Goal: Task Accomplishment & Management: Manage account settings

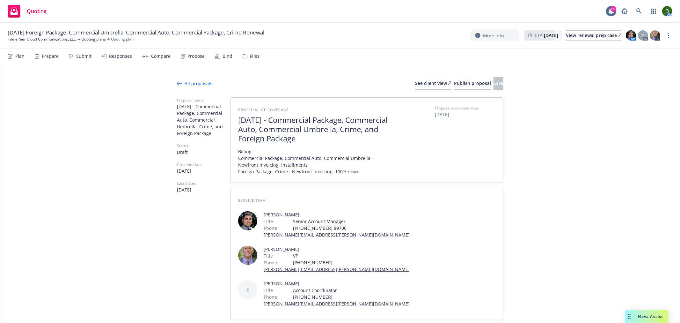
type textarea "x"
click at [576, 36] on div "View renewal prep case" at bounding box center [594, 36] width 56 height 10
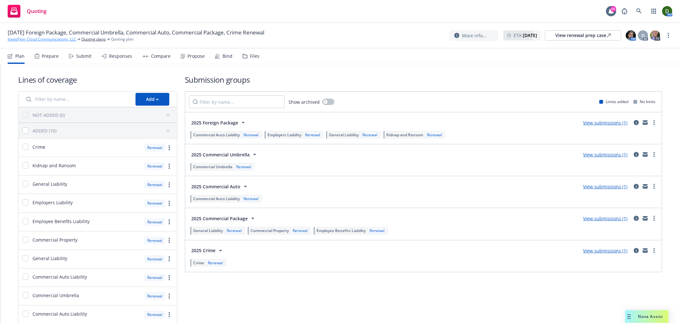
click at [75, 37] on link "IntelePeer Cloud Communications, LLC" at bounding box center [42, 39] width 69 height 6
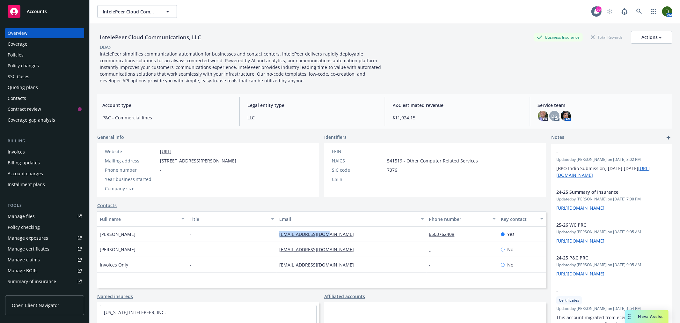
drag, startPoint x: 345, startPoint y: 237, endPoint x: 274, endPoint y: 231, distance: 71.4
click at [274, 231] on div "Sheri Lee - slee@intelepeer.com 6503762408 Yes" at bounding box center [321, 233] width 449 height 15
copy div "slee@intelepeer.com"
click at [47, 88] on div "Quoting plans" at bounding box center [45, 87] width 74 height 10
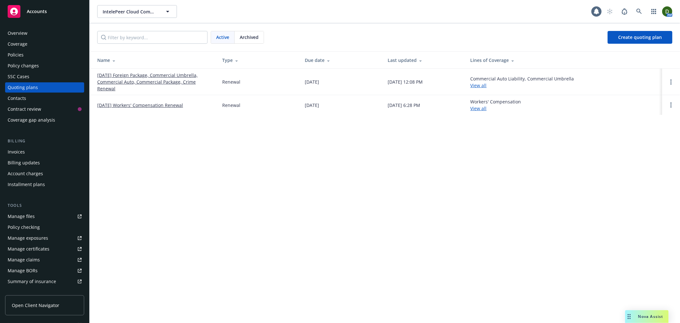
click at [153, 74] on link "[DATE] Foreign Package, Commercial Umbrella, Commercial Auto, Commercial Packag…" at bounding box center [154, 82] width 115 height 20
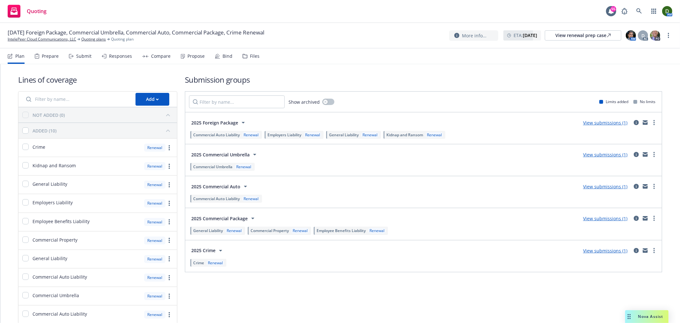
click at [193, 60] on div "Propose" at bounding box center [193, 55] width 24 height 15
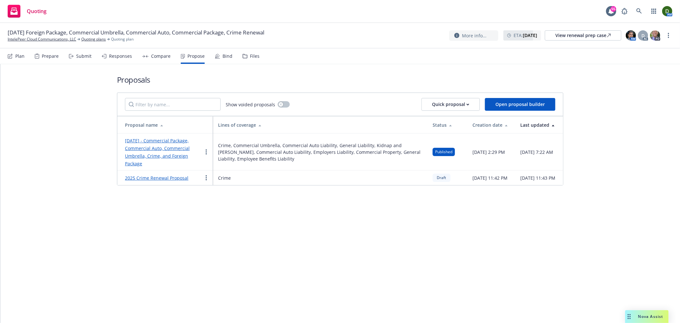
click at [161, 159] on link "[DATE] - Commercial Package, Commercial Auto, Commercial Umbrella, Crime, and F…" at bounding box center [157, 151] width 65 height 29
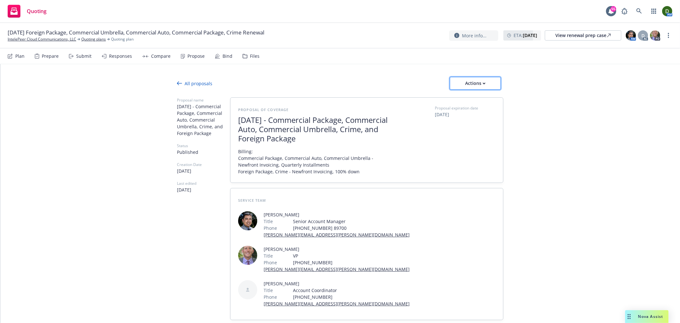
click at [486, 77] on div "Actions" at bounding box center [476, 83] width 30 height 12
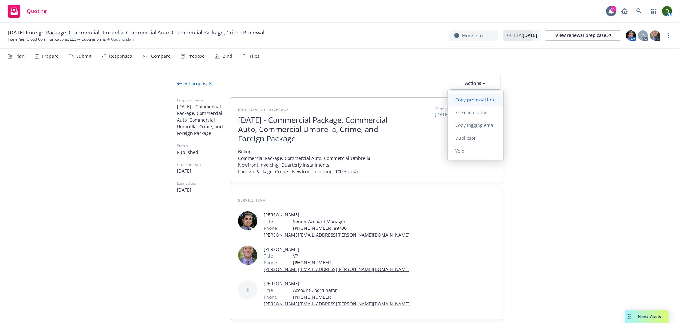
click at [481, 101] on span "Copy proposal link" at bounding box center [475, 100] width 55 height 6
type textarea "x"
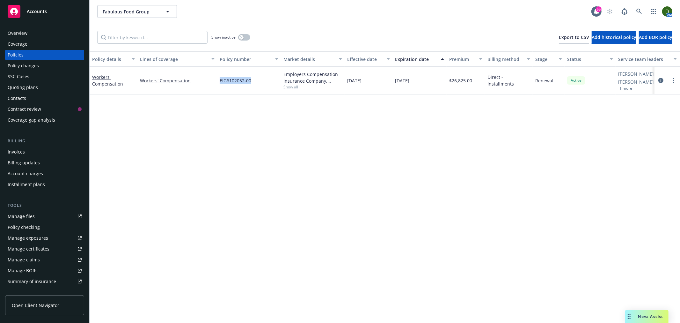
drag, startPoint x: 253, startPoint y: 79, endPoint x: 219, endPoint y: 88, distance: 35.4
click at [219, 88] on div "EIG6102052-00" at bounding box center [249, 81] width 64 height 28
copy span "EIG6102052-00"
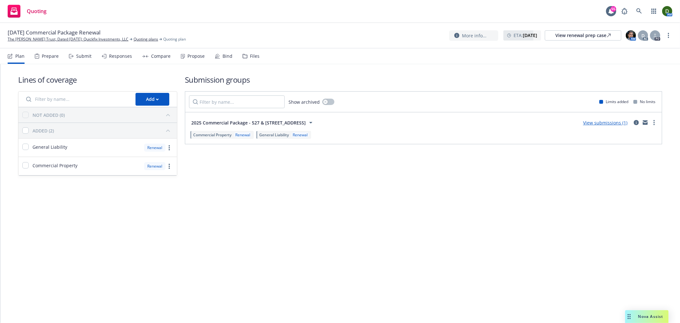
click at [181, 52] on div "Propose" at bounding box center [193, 55] width 24 height 15
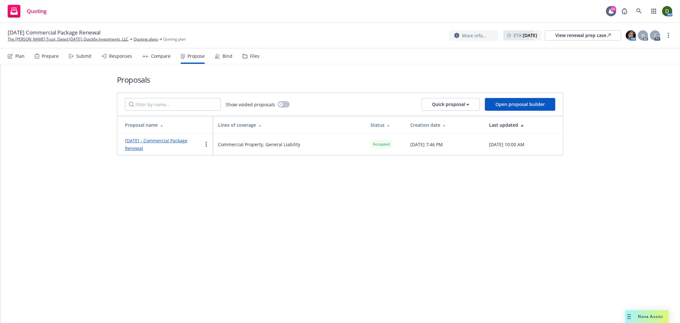
click at [219, 56] on div "Bind" at bounding box center [224, 55] width 18 height 15
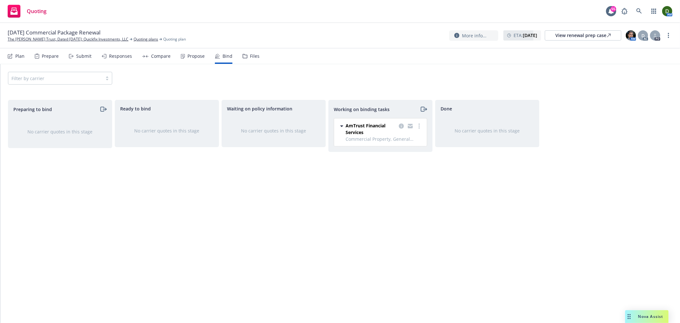
click at [420, 130] on div at bounding box center [411, 128] width 26 height 13
click at [420, 129] on link "more" at bounding box center [420, 126] width 8 height 8
click at [581, 31] on div "View renewal prep case" at bounding box center [584, 36] width 56 height 10
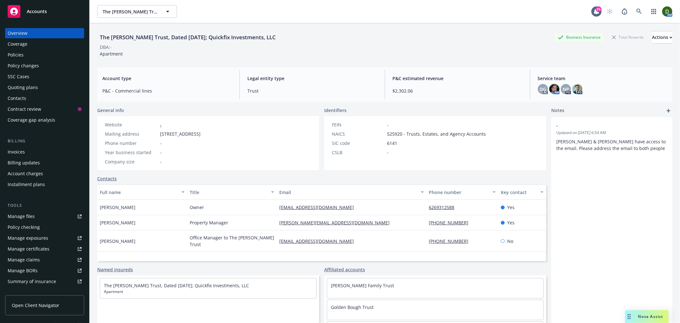
click at [55, 60] on div "Policies" at bounding box center [45, 55] width 74 height 10
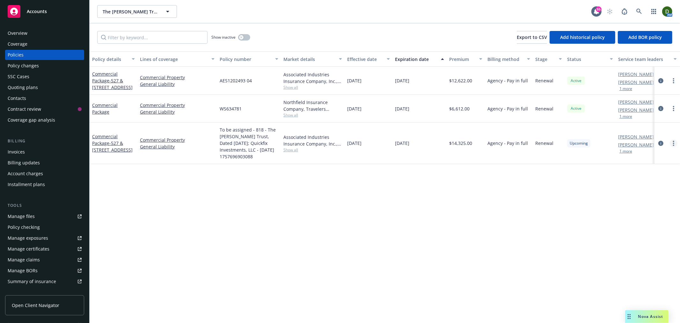
click at [675, 144] on link "more" at bounding box center [674, 143] width 8 height 8
click at [662, 143] on icon "circleInformation" at bounding box center [661, 143] width 5 height 5
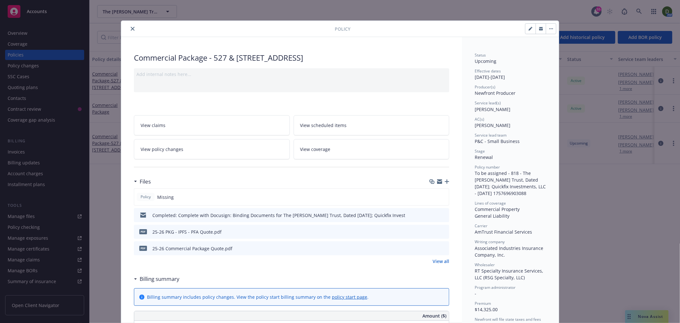
click at [526, 33] on button "button" at bounding box center [531, 29] width 10 height 10
select select "RENEWAL"
select select "12"
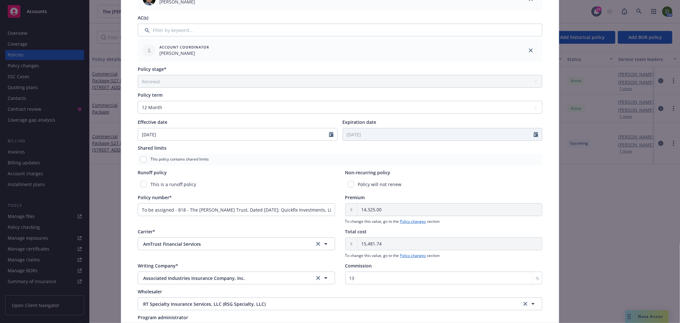
scroll to position [177, 0]
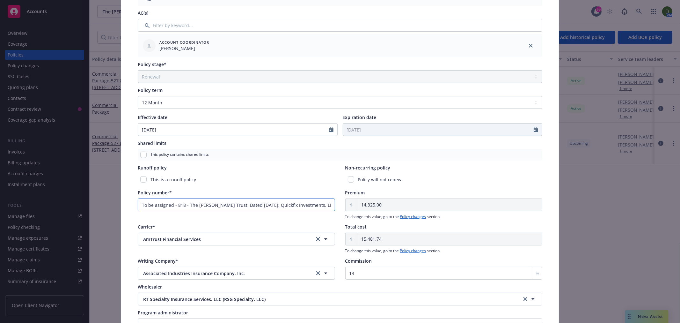
click at [302, 209] on input "To be assigned - 818 - The [PERSON_NAME] Trust, Dated [DATE]; Quickfix Investme…" at bounding box center [236, 204] width 197 height 13
paste input "AES1202493 05"
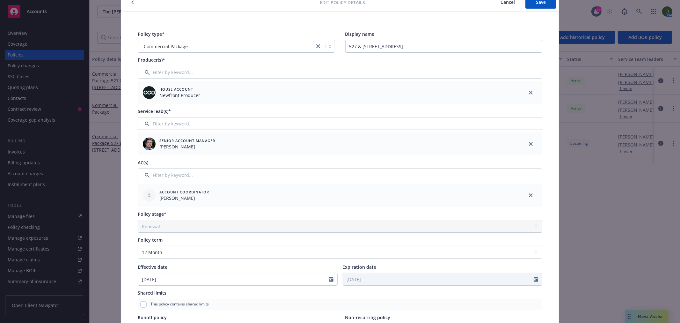
scroll to position [0, 0]
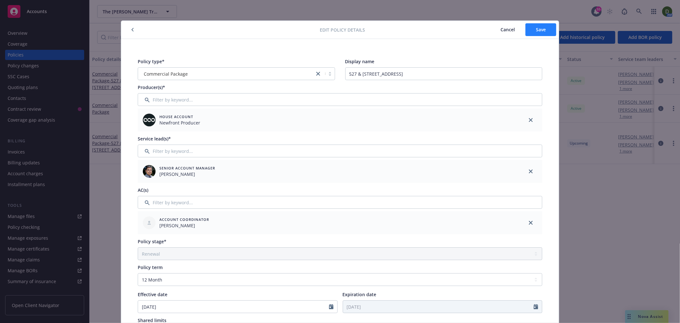
type input "AES1202493 05"
click at [540, 27] on span "Save" at bounding box center [541, 29] width 10 height 6
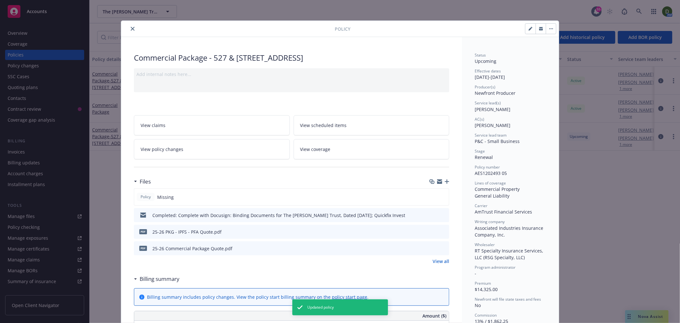
click at [445, 180] on icon "button" at bounding box center [447, 181] width 4 height 4
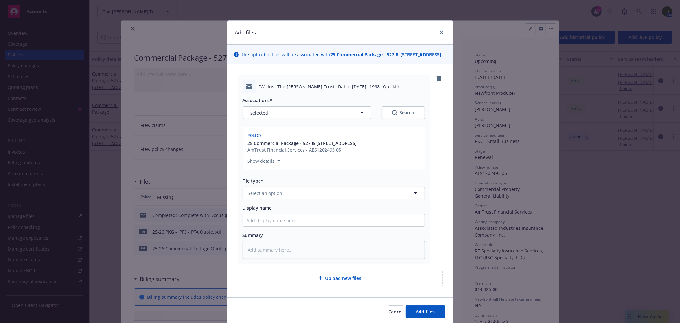
type textarea "x"
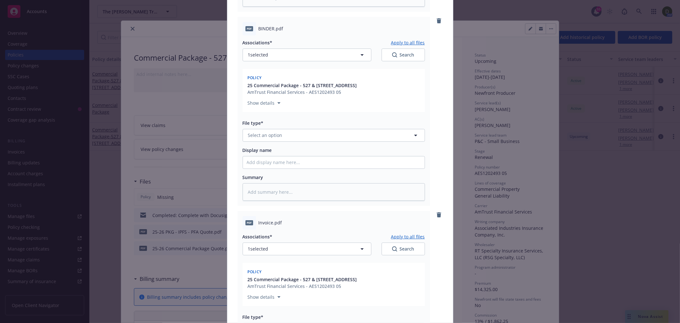
scroll to position [319, 0]
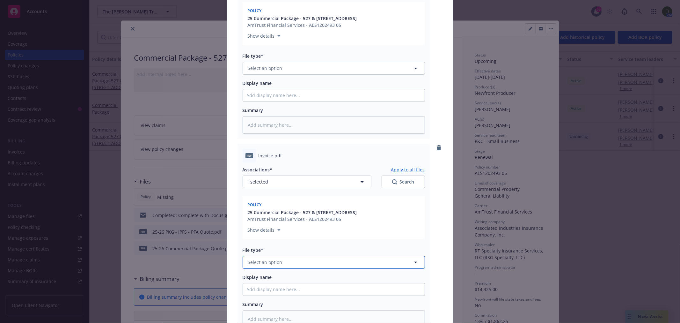
click at [270, 261] on span "Select an option" at bounding box center [265, 262] width 34 height 7
type input "Invoice"
click at [295, 299] on div "Invoice - Third Party" at bounding box center [334, 296] width 174 height 9
type textarea "x"
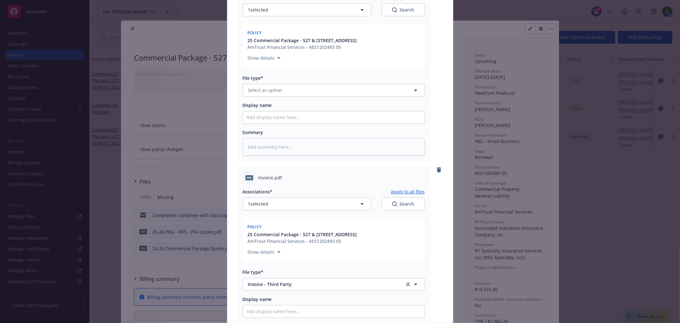
scroll to position [248, 0]
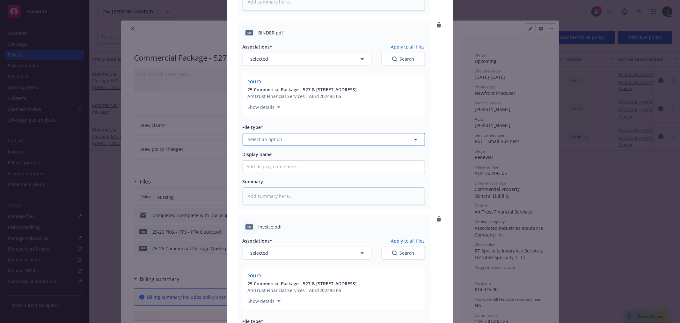
drag, startPoint x: 321, startPoint y: 145, endPoint x: 318, endPoint y: 151, distance: 6.1
click at [322, 147] on div "Associations* Apply to all files 1 selected Search Policy 25 Commercial Package…" at bounding box center [334, 122] width 182 height 165
click at [341, 139] on button "Select an option" at bounding box center [334, 139] width 182 height 13
type input "binder"
click at [334, 154] on div "Binder" at bounding box center [334, 156] width 174 height 9
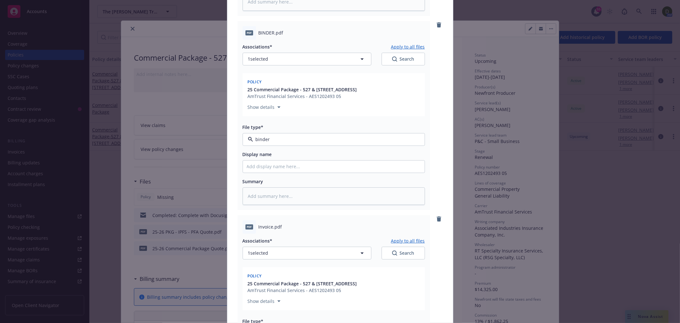
type textarea "x"
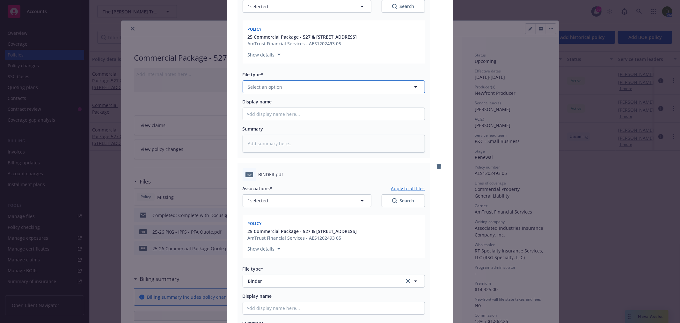
click at [302, 92] on button "Select an option" at bounding box center [334, 86] width 182 height 13
type input "email"
click at [301, 103] on div "Email" at bounding box center [334, 104] width 174 height 9
click at [289, 111] on input "Display name" at bounding box center [334, 114] width 182 height 12
type textarea "x"
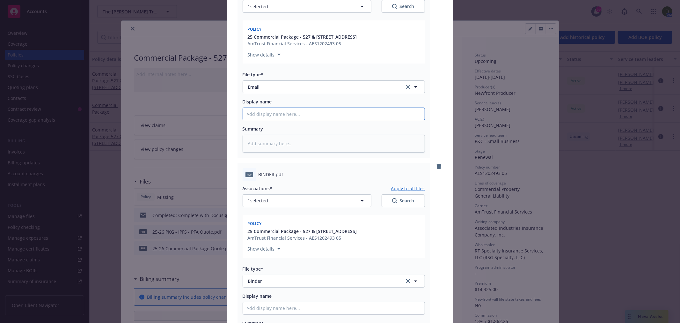
type input "2"
type textarea "x"
type input "25"
type textarea "x"
type input "25-"
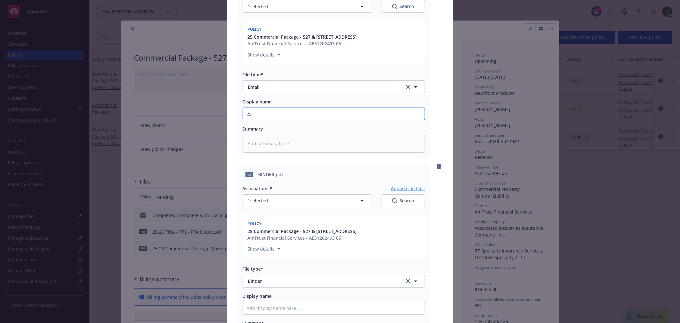
type textarea "x"
type input "25-2"
type textarea "x"
type input "25-26"
type textarea "x"
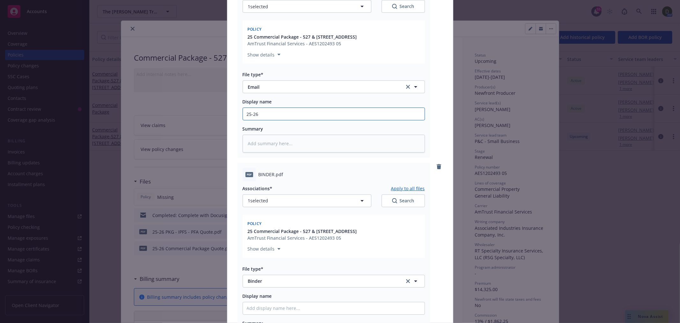
type input "25-26"
type textarea "x"
type input "25-26 P"
type textarea "x"
type input "25-26 PKG"
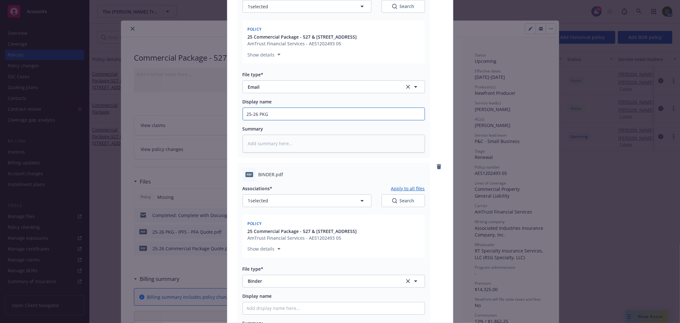
type textarea "x"
type input "25-26 PKG"
type textarea "x"
type input "25-26 PKG -"
type textarea "x"
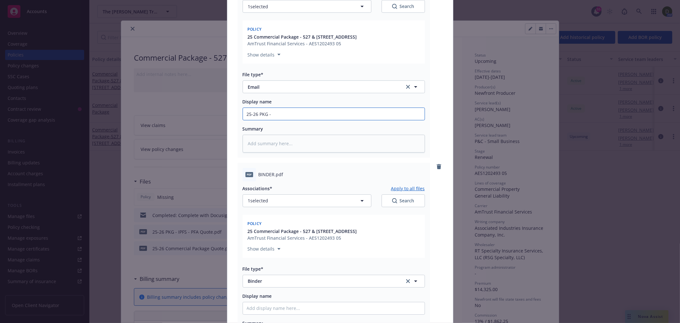
type input "25-26 PKG -"
drag, startPoint x: 347, startPoint y: 39, endPoint x: 300, endPoint y: 39, distance: 46.9
click at [300, 39] on div "25 Commercial Package - 527 & [STREET_ADDRESS] Financial Services - AES1202493 …" at bounding box center [334, 39] width 175 height 13
copy span "527 & [STREET_ADDRESS]"
click at [287, 113] on input "25-26 PKG -" at bounding box center [334, 114] width 182 height 12
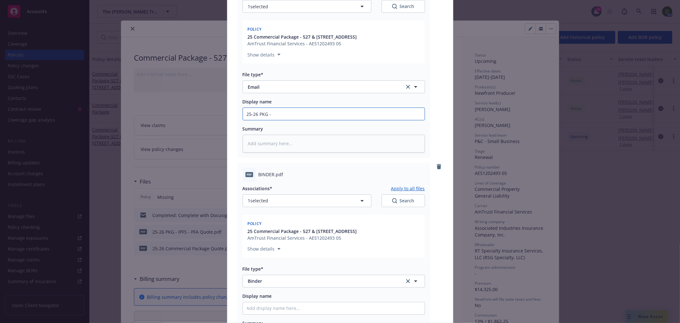
type textarea "x"
type input "25-26 PKG -"
type textarea "x"
type input "25-26 PKG"
type textarea "x"
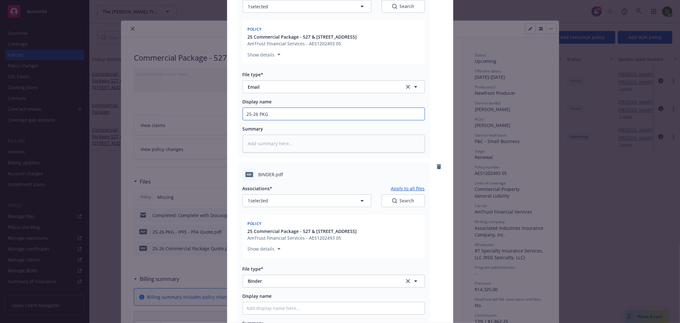
type input "25-26 PKG ("
paste input "527 & [STREET_ADDRESS]"
type textarea "x"
type input "25-26 PKG (527 & [STREET_ADDRESS]"
type textarea "x"
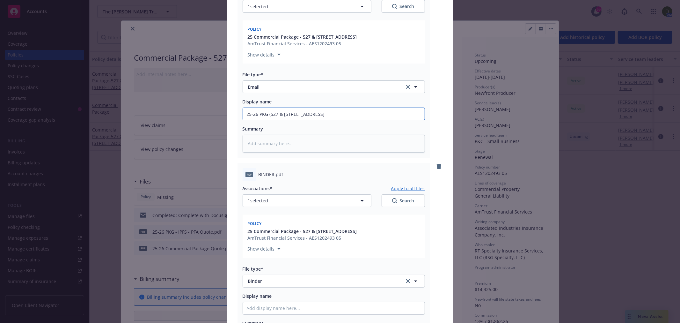
type input "25-26 PKG (527 & [STREET_ADDRESS])"
type textarea "x"
type input "25-26 PKG (527 & [STREET_ADDRESS])"
type textarea "x"
type input "25-26 PKG (527 & [STREET_ADDRESS]) -"
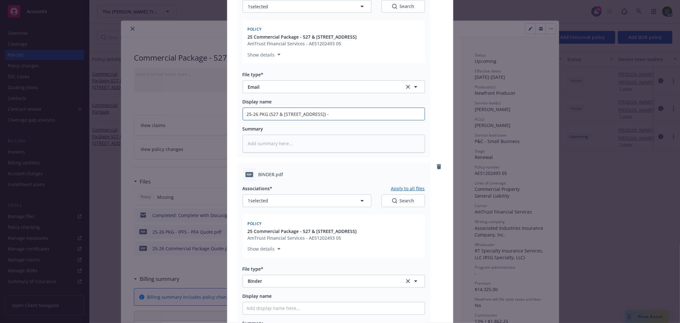
type textarea "x"
type input "25-26 PKG (527 & [STREET_ADDRESS]) -"
type textarea "x"
type input "25-26 PKG (527 & [STREET_ADDRESS]) - F"
type textarea "x"
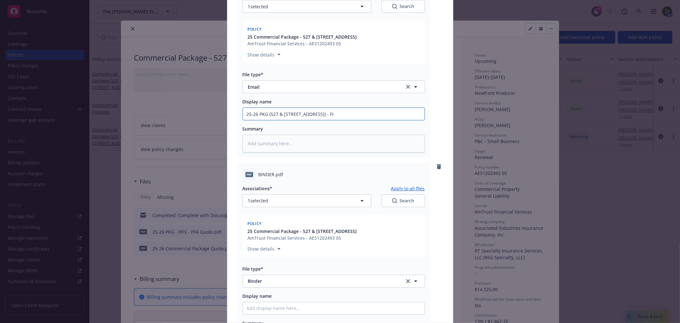
type input "25-26 PKG (527 & [STREET_ADDRESS]) - Fro"
type textarea "x"
type input "25-26 PKG (527 & [STREET_ADDRESS]) - From"
type textarea "x"
type input "25-26 PKG (527 & [STREET_ADDRESS]) - From"
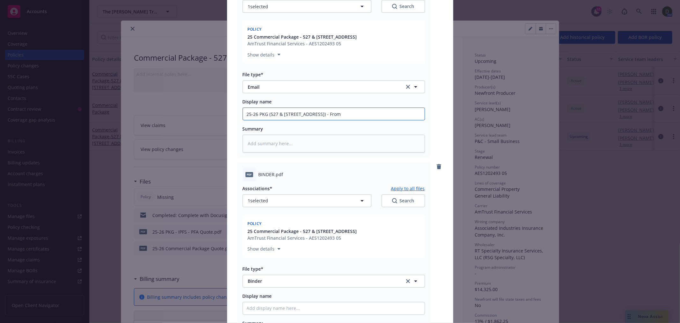
type textarea "x"
type input "25-26 PKG (527 & [STREET_ADDRESS]) - From R"
type textarea "x"
type input "25-26 PKG (527 & [STREET_ADDRESS]) - From RT"
type textarea "x"
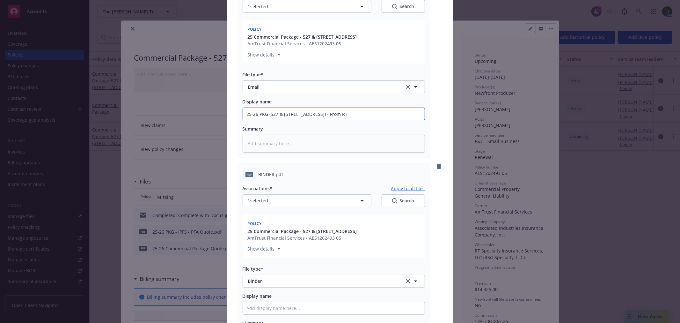
type input "25-26 PKG (527 & [STREET_ADDRESS]) - From RT"
type textarea "x"
type input "25-26 PKG (527 & [STREET_ADDRESS]) - From RT S"
type textarea "x"
type input "25-26 PKG (527 & [STREET_ADDRESS]) - From RT Sp"
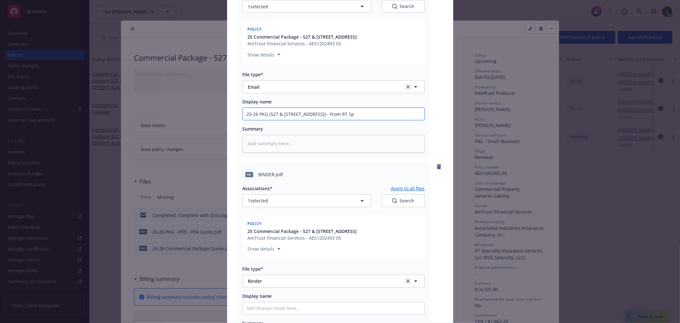
type textarea "x"
type input "25-26 PKG (527 & [STREET_ADDRESS]) - From RT Spe"
type textarea "x"
type input "25-26 PKG (527 & [STREET_ADDRESS]) - From RT Spec"
type textarea "x"
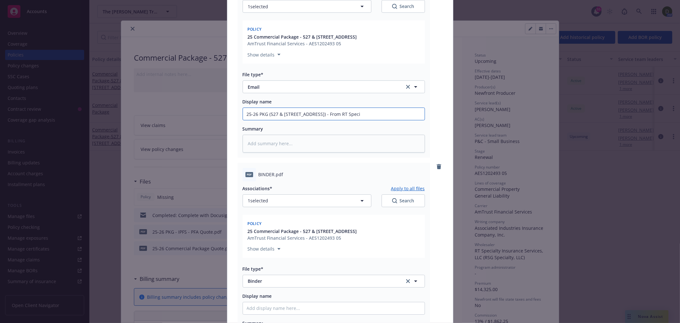
type input "25-26 PKG (527 & [STREET_ADDRESS]) - From RT Specia"
type textarea "x"
type input "25-26 PKG (527 & [STREET_ADDRESS]) - From RT Specialt"
type textarea "x"
type input "25-26 PKG (527 & [STREET_ADDRESS]) - From RT Specialty"
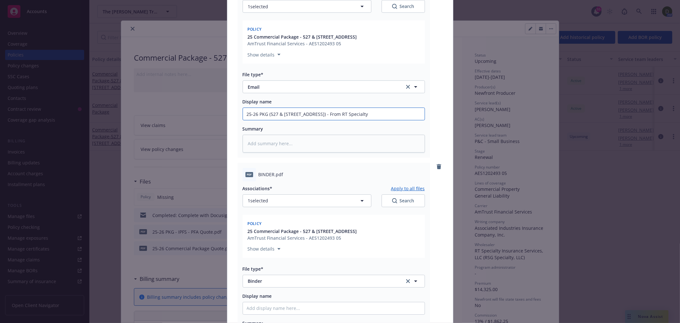
type textarea "x"
type input "25-26 PKG (527 & [STREET_ADDRESS]) - From RT Specialty"
type textarea "x"
type input "25-26 PKG (527 & [STREET_ADDRESS]) - From RT Specialty -"
type textarea "x"
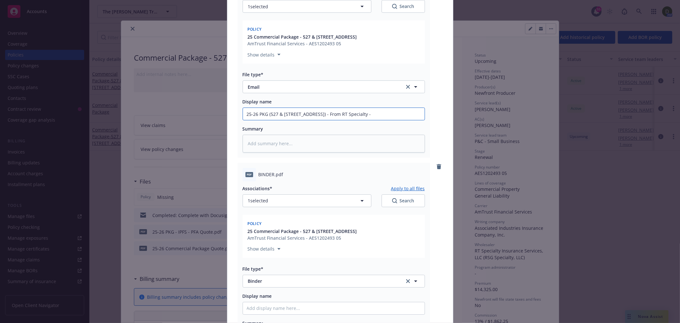
type input "25-26 PKG (527 & [STREET_ADDRESS]) - From RT Specialty -"
type textarea "x"
type input "25-26 PKG (527 & [STREET_ADDRESS]) - From RT Specialty - B"
type textarea "x"
type input "25-26 PKG (527 & [STREET_ADDRESS]) - From RT Specialty - Bi"
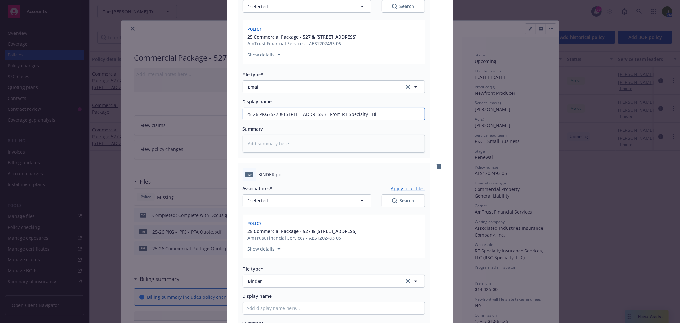
type textarea "x"
type input "25-26 PKG (527 & [STREET_ADDRESS]) - From RT Specialty - Bin"
type textarea "x"
type input "25-26 PKG (527 & [STREET_ADDRESS]) - From RT Specialty - Bind"
type textarea "x"
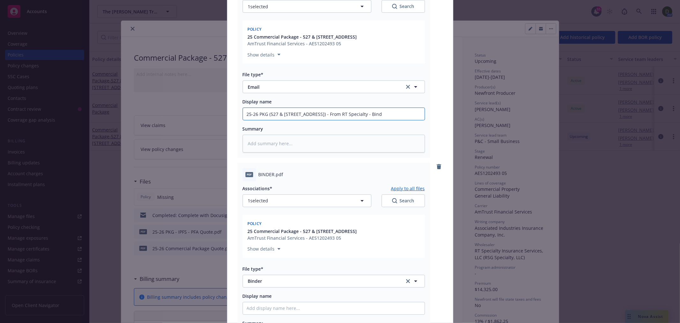
type input "25-26 PKG (527 & [STREET_ADDRESS]) - From RT Specialty - Binde"
type textarea "x"
type input "25-26 PKG (527 & [STREET_ADDRESS]) - From RT Specialty - Binder"
type textarea "x"
type input "25-26 PKG (527 & [STREET_ADDRESS]) - From RT Specialty - Binder a"
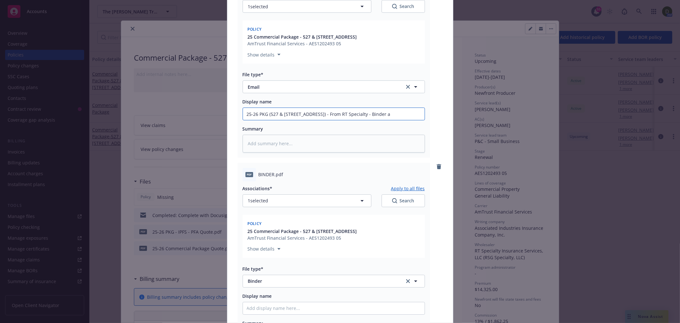
type textarea "x"
type input "25-26 PKG (527 & [STREET_ADDRESS]) - From RT Specialty - Binder an"
type textarea "x"
type input "25-26 PKG (527 & [STREET_ADDRESS]) - From RT Specialty - Binder and"
type textarea "x"
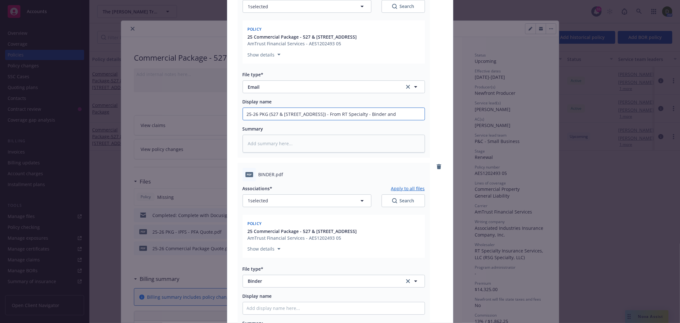
type input "25-26 PKG (527 & [STREET_ADDRESS]) - From RT Specialty - Binder and"
type textarea "x"
type input "25-26 PKG (527 & [STREET_ADDRESS]) - From RT Specialty - Binder and i"
type textarea "x"
type input "25-26 PKG (527 & [STREET_ADDRESS]) - From RT Specialty - Binder and in"
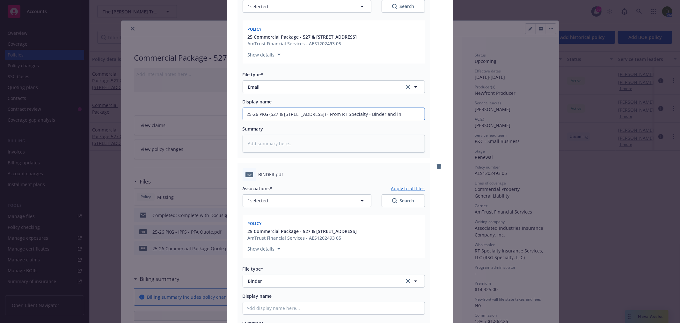
type textarea "x"
type input "25-26 PKG (527 & [STREET_ADDRESS]) - From RT Specialty - Binder and inv"
type textarea "x"
type input "25-26 PKG (527 & [STREET_ADDRESS]) - From RT Specialty - Binder and invo"
type textarea "x"
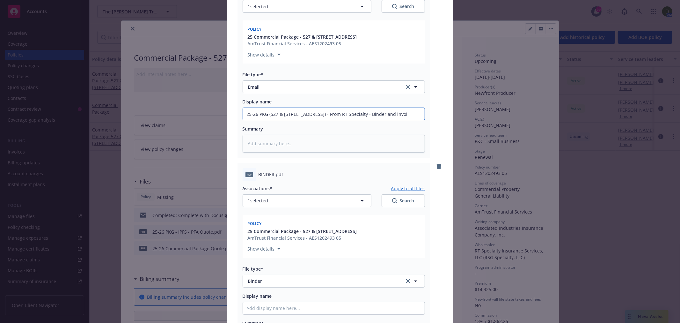
type input "25-26 PKG (527 & [STREET_ADDRESS]) - From RT Specialty - Binder and invoic"
type textarea "x"
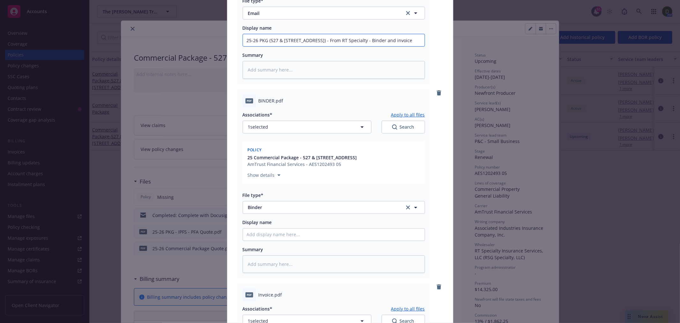
scroll to position [248, 0]
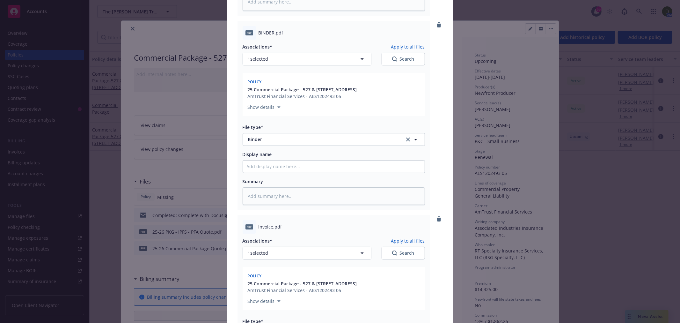
type input "25-26 PKG (527 & [STREET_ADDRESS]) - From RT Specialty - Binder and invoice"
click at [318, 165] on input "Display name" at bounding box center [334, 166] width 182 height 12
paste input "25-26 PKG (527 & [STREET_ADDRESS]) - From RT Specialty"
type textarea "x"
type input "25-26 PKG (527 & [STREET_ADDRESS]) - From RT Specialty"
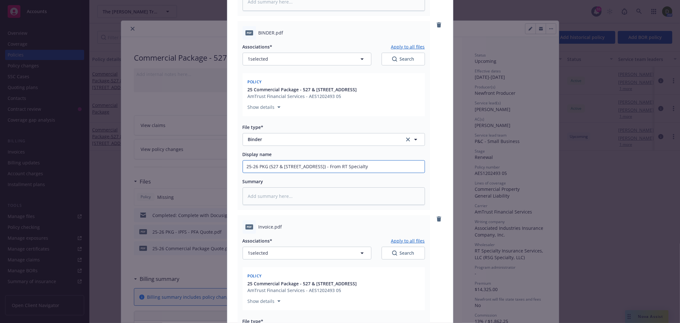
drag, startPoint x: 368, startPoint y: 163, endPoint x: 317, endPoint y: 166, distance: 51.5
click at [317, 166] on input "25-26 PKG (527 & [STREET_ADDRESS]) - From RT Specialty" at bounding box center [334, 166] width 182 height 12
type textarea "x"
type input "25-26 PKG (527 & [STREET_ADDRESS]) - B"
type textarea "x"
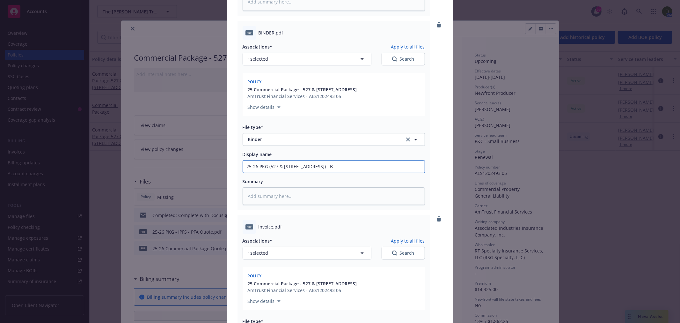
type input "25-26 PKG (527 & [STREET_ADDRESS]) - Bi"
type textarea "x"
type input "25-26 PKG (527 & [STREET_ADDRESS]) - Bin"
type textarea "x"
type input "25-26 PKG (527 & [STREET_ADDRESS]) - Bind"
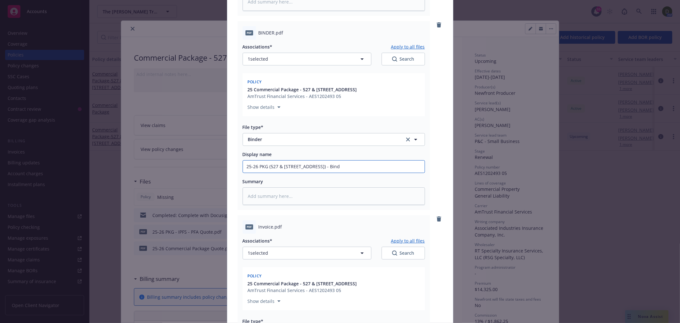
type textarea "x"
type input "25-26 PKG (527 & [STREET_ADDRESS]) - [GEOGRAPHIC_DATA]"
type textarea "x"
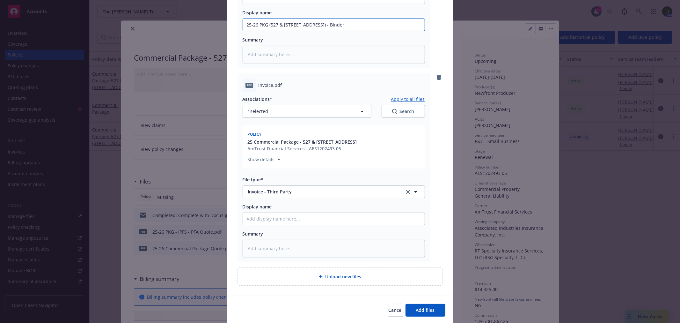
scroll to position [390, 0]
type input "25-26 PKG (527 & [STREET_ADDRESS]) - Binder"
click at [297, 219] on input "Display name" at bounding box center [334, 218] width 182 height 12
paste input "25-26 PKG (527 & [STREET_ADDRESS]) - Binder"
type textarea "x"
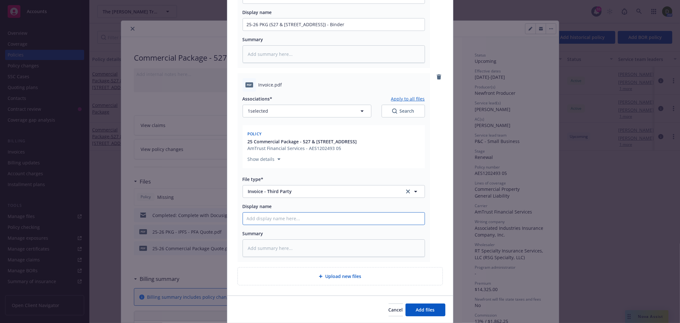
type input "25-26 PKG (527 & [STREET_ADDRESS]) - Binder"
type textarea "x"
type input "25-26 PKG (527 & [STREET_ADDRESS]) - I"
type textarea "x"
type input "25-26 PKG (527 & [STREET_ADDRESS]) - In"
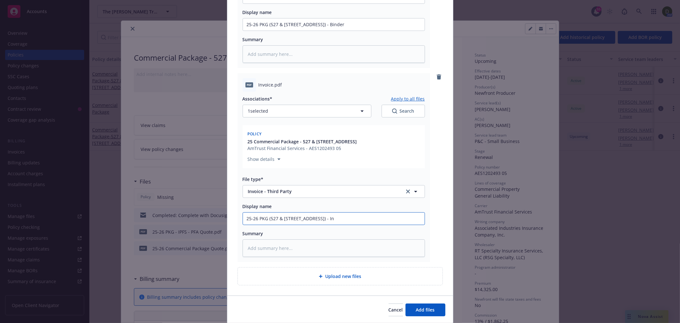
type textarea "x"
type input "25-26 PKG (527 & [STREET_ADDRESS]) - Inv"
type textarea "x"
type input "25-26 PKG (527 & [STREET_ADDRESS]) - [GEOGRAPHIC_DATA]"
type textarea "x"
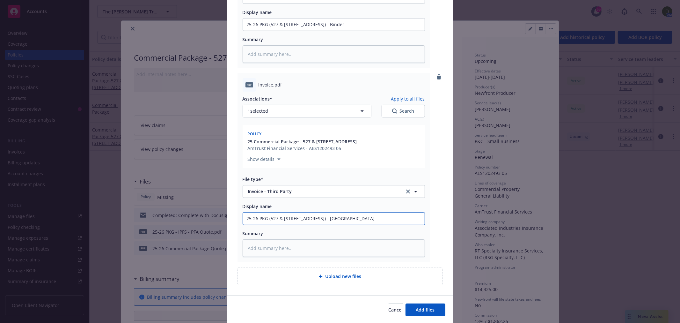
type input "25-26 PKG (527 & [STREET_ADDRESS]) - Invoi"
type textarea "x"
type input "25-26 PKG (527 & [STREET_ADDRESS]) - Invoic"
type textarea "x"
type input "25-26 PKG (527 & [STREET_ADDRESS]) - Invoice"
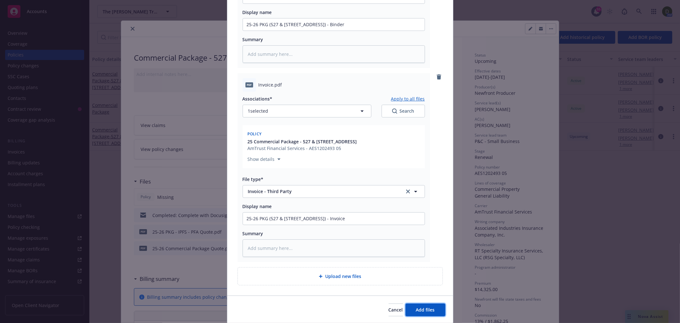
drag, startPoint x: 435, startPoint y: 303, endPoint x: 436, endPoint y: 299, distance: 4.3
click at [436, 300] on div "Cancel Add files" at bounding box center [340, 309] width 226 height 28
click at [419, 309] on span "Add files" at bounding box center [425, 310] width 19 height 6
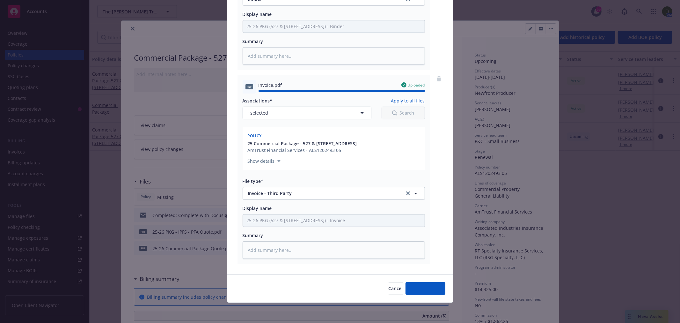
type textarea "x"
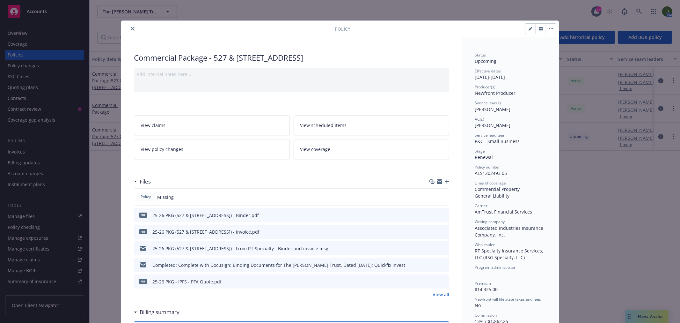
click at [430, 214] on icon "download file" at bounding box center [432, 214] width 5 height 5
click at [131, 26] on button "close" at bounding box center [133, 29] width 8 height 8
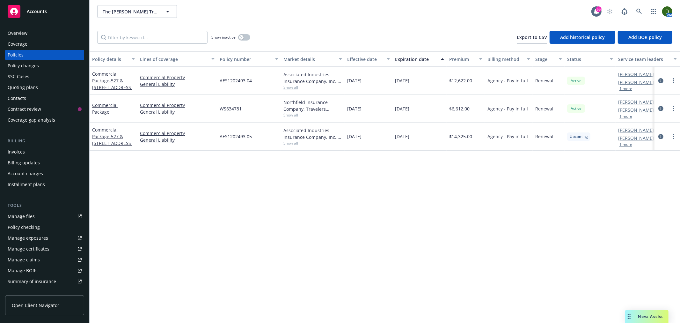
click at [27, 33] on div "Overview" at bounding box center [45, 33] width 74 height 10
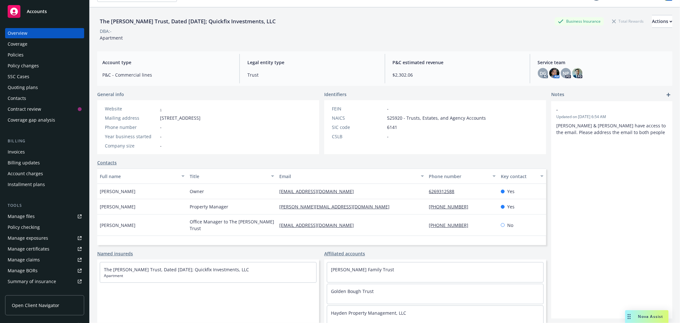
scroll to position [23, 0]
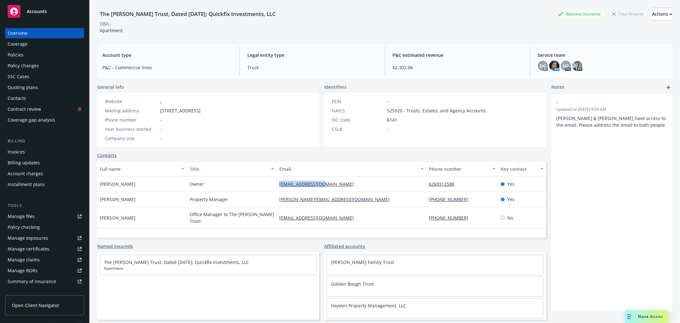
drag, startPoint x: 345, startPoint y: 177, endPoint x: 227, endPoint y: 177, distance: 117.1
click at [227, 177] on div "[PERSON_NAME] Owner [EMAIL_ADDRESS][DOMAIN_NAME] 6269312588 Yes" at bounding box center [321, 183] width 449 height 15
copy div "[EMAIL_ADDRESS][DOMAIN_NAME]"
drag, startPoint x: 377, startPoint y: 198, endPoint x: 245, endPoint y: 197, distance: 132.7
click at [247, 194] on div "[PERSON_NAME] Property Manager [PERSON_NAME][EMAIL_ADDRESS][DOMAIN_NAME] [PHONE…" at bounding box center [321, 199] width 449 height 15
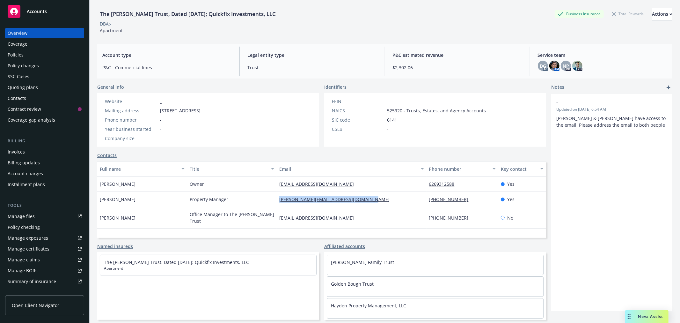
copy div "[PERSON_NAME][EMAIL_ADDRESS][DOMAIN_NAME]"
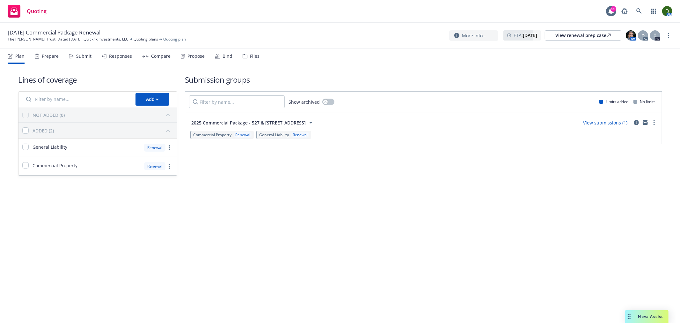
click at [198, 62] on div "Propose" at bounding box center [193, 55] width 24 height 15
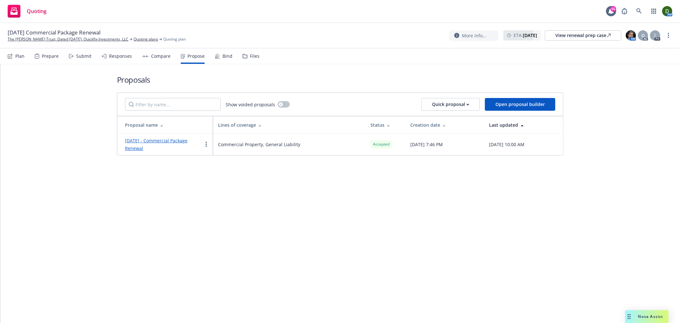
click at [220, 61] on div "Bind" at bounding box center [224, 55] width 18 height 15
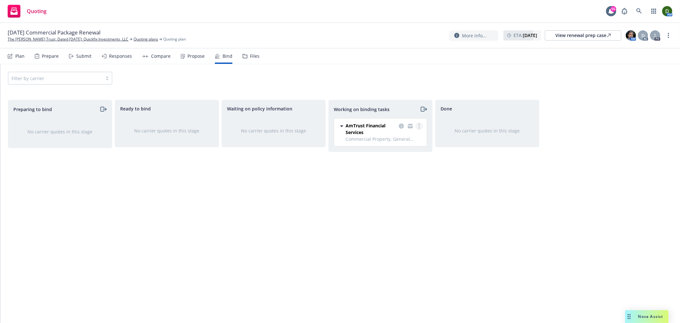
click at [417, 123] on link "more" at bounding box center [420, 126] width 8 height 8
click at [406, 150] on span "Move to done" at bounding box center [387, 152] width 44 height 6
click at [671, 34] on link "more" at bounding box center [669, 36] width 8 height 8
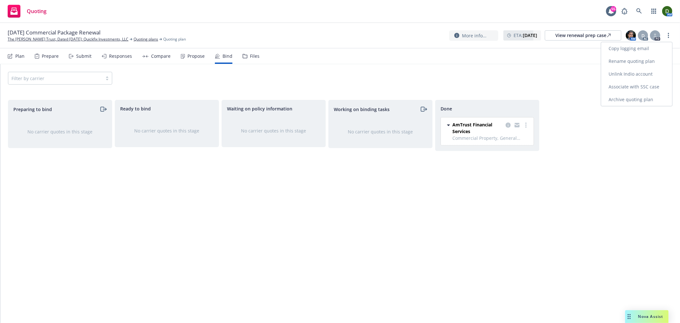
click at [637, 101] on link "Archive quoting plan" at bounding box center [637, 99] width 71 height 13
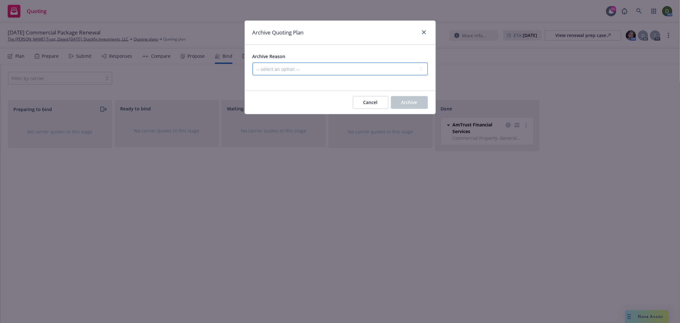
click at [344, 72] on select "-- select an option -- All policies in this renewal plan are auto-renewed Creat…" at bounding box center [340, 69] width 175 height 13
select select "ARCHIVED_RENEWAL_COMPLETED"
click at [253, 63] on select "-- select an option -- All policies in this renewal plan are auto-renewed Creat…" at bounding box center [340, 69] width 175 height 13
click at [417, 97] on button "Archive" at bounding box center [409, 102] width 37 height 13
